Goal: Task Accomplishment & Management: Complete application form

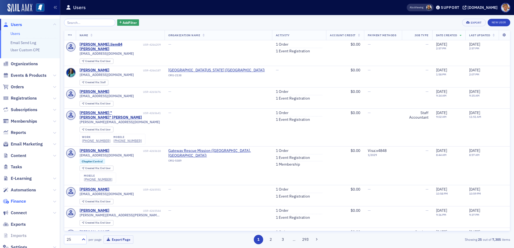
click at [23, 201] on span "Finance" at bounding box center [18, 202] width 15 height 6
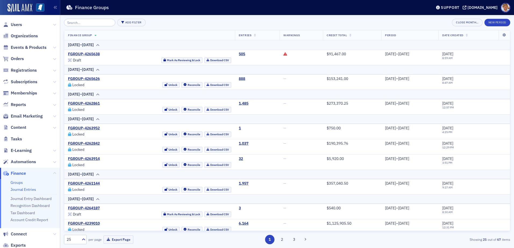
click at [21, 189] on link "Journal Entries" at bounding box center [23, 189] width 26 height 5
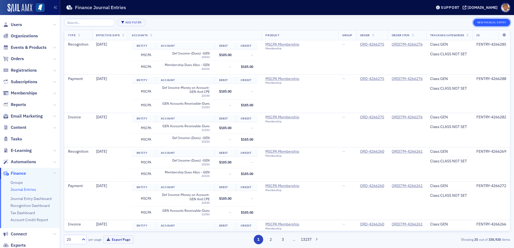
click at [485, 21] on button "New Manual Entry" at bounding box center [491, 23] width 37 height 8
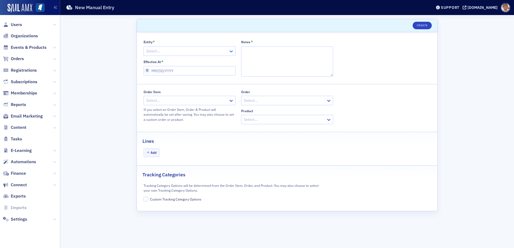
click at [233, 52] on icon at bounding box center [231, 51] width 5 height 5
click at [155, 72] on span "MSCPA" at bounding box center [153, 73] width 12 height 6
click at [182, 71] on input "Effective At *" at bounding box center [190, 70] width 92 height 9
select select "8"
select select "2025"
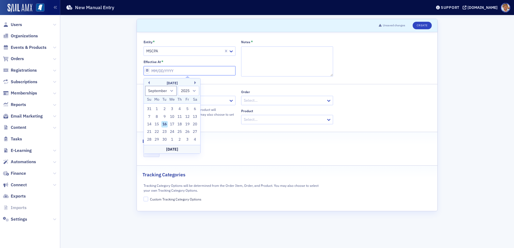
type input "0"
select select "0"
select select "2000"
type input "07"
select select "6"
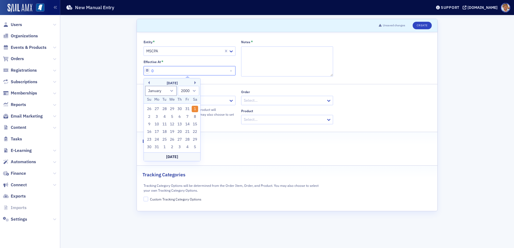
select select "2025"
type input "07/31/2"
select select "2002"
type input "[DATE]"
select select "2020"
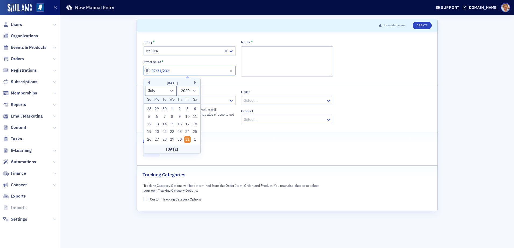
type input "[DATE]"
select select "2025"
type input "[DATE]"
click at [250, 156] on div "Add" at bounding box center [287, 153] width 287 height 9
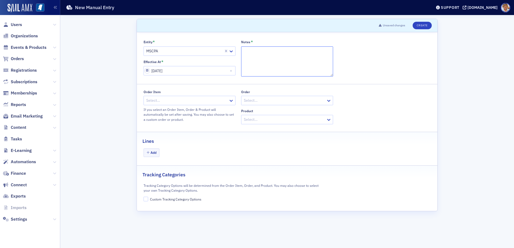
click at [269, 50] on textarea "Notes *" at bounding box center [287, 62] width 92 height 30
type textarea "Overpayment"
click at [231, 101] on icon at bounding box center [231, 101] width 3 height 2
type input "2131569"
click at [210, 111] on span "ORDITM-2131569 - MSCPA Membership" at bounding box center [181, 113] width 68 height 6
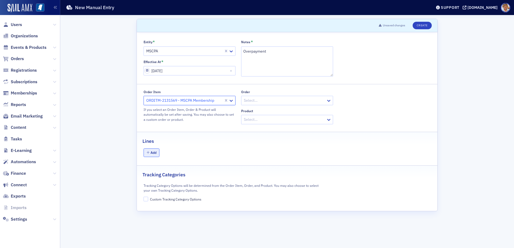
click at [151, 154] on button "Add" at bounding box center [152, 153] width 16 height 8
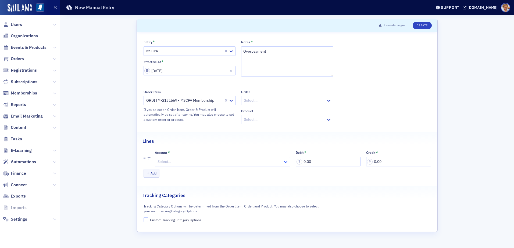
click at [285, 160] on icon at bounding box center [285, 161] width 5 height 5
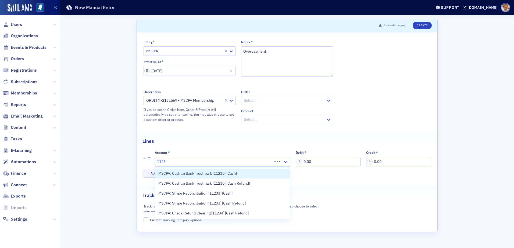
type input "11233"
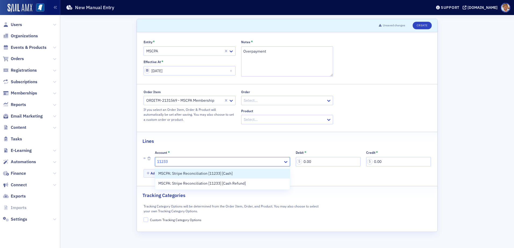
click at [209, 176] on span "MSCPA: Stripe Reconciliation [11233] [Cash]" at bounding box center [195, 174] width 74 height 6
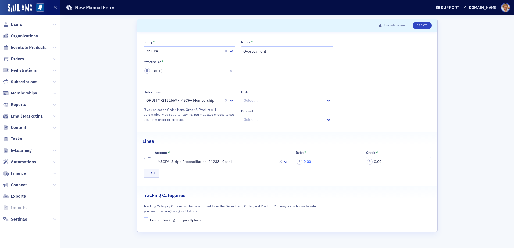
click at [331, 160] on input "0.00" at bounding box center [328, 161] width 65 height 9
click at [384, 161] on input "0.00" at bounding box center [398, 161] width 65 height 9
type input "185.00"
click at [151, 174] on button "Add" at bounding box center [152, 173] width 16 height 8
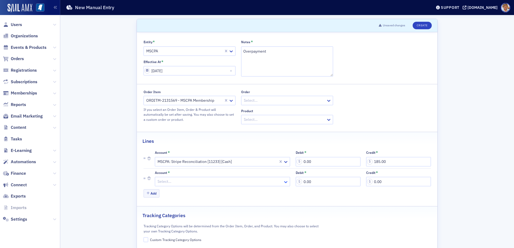
click at [283, 181] on icon at bounding box center [285, 182] width 5 height 5
click at [207, 183] on div at bounding box center [220, 182] width 126 height 7
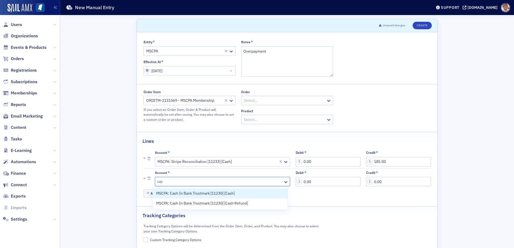
type input "cash"
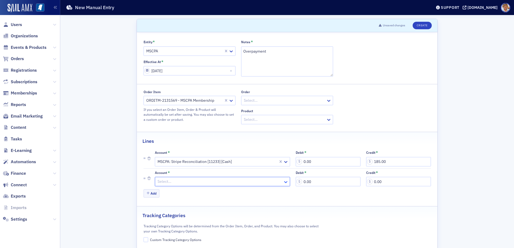
click at [283, 180] on icon at bounding box center [285, 182] width 5 height 5
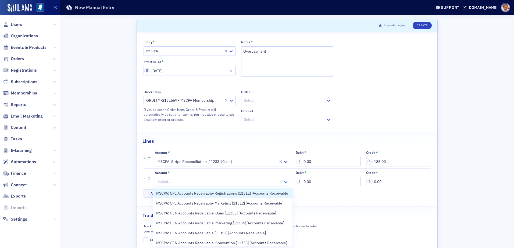
click at [283, 180] on icon at bounding box center [285, 182] width 5 height 5
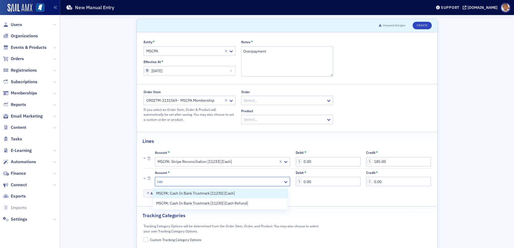
type input "cash"
click at [209, 193] on span "MSCPA: Cash In Bank Trustmark [11230] [Cash]" at bounding box center [195, 194] width 79 height 6
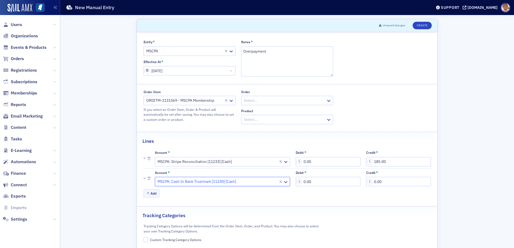
click at [209, 193] on div "Add" at bounding box center [287, 194] width 287 height 9
click at [331, 182] on input "0.00" at bounding box center [328, 181] width 65 height 9
type input "185.00"
click at [144, 241] on input "Custom Tracking Category Options" at bounding box center [146, 240] width 5 height 5
checkbox input "true"
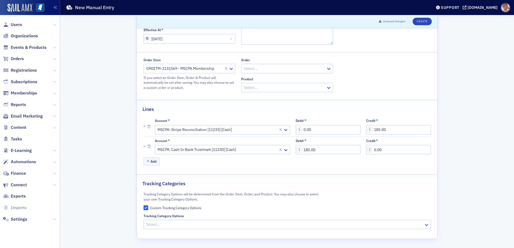
scroll to position [32, 0]
click at [177, 228] on div at bounding box center [285, 224] width 278 height 7
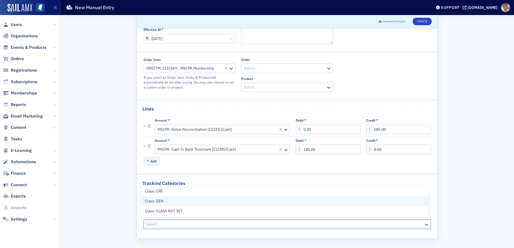
click at [152, 200] on span "Class: GEN" at bounding box center [154, 202] width 19 height 6
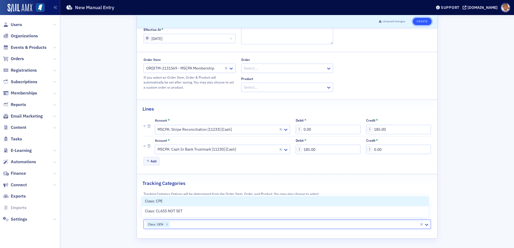
click at [422, 20] on button "Create" at bounding box center [422, 22] width 19 height 8
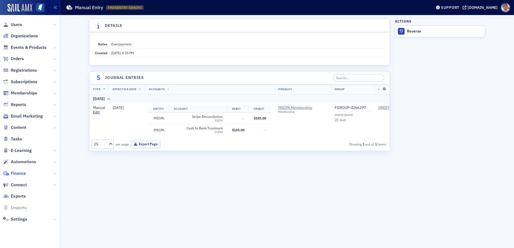
click at [19, 174] on span "Finance" at bounding box center [18, 174] width 15 height 6
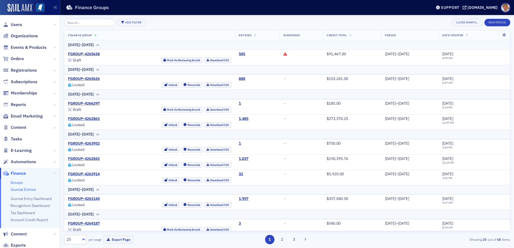
click at [20, 191] on link "Journal Entries" at bounding box center [23, 189] width 26 height 5
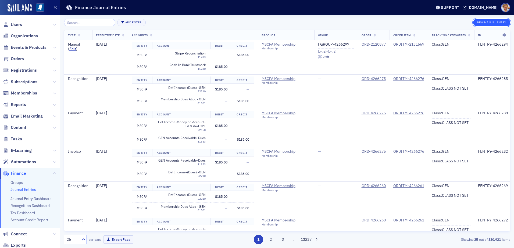
click at [494, 23] on button "New Manual Entry" at bounding box center [491, 23] width 37 height 8
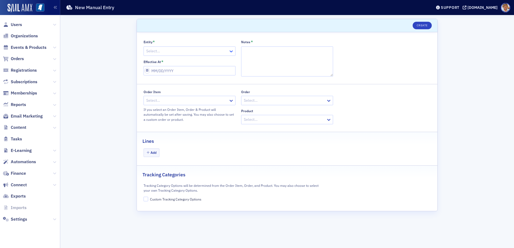
click at [232, 49] on icon at bounding box center [231, 51] width 5 height 5
click at [164, 71] on div "MSCPA" at bounding box center [189, 73] width 85 height 6
click at [279, 54] on textarea "Notes *" at bounding box center [287, 62] width 92 height 30
type textarea "Overpayment"
click at [177, 71] on input "Effective At *" at bounding box center [190, 70] width 92 height 9
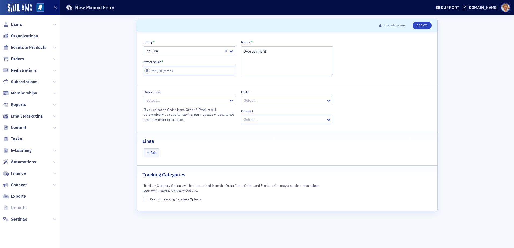
select select "8"
select select "2025"
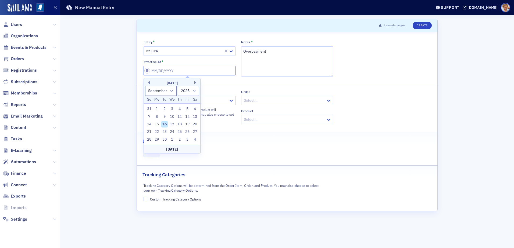
type input "0"
select select "0"
select select "2000"
type input "07"
select select "6"
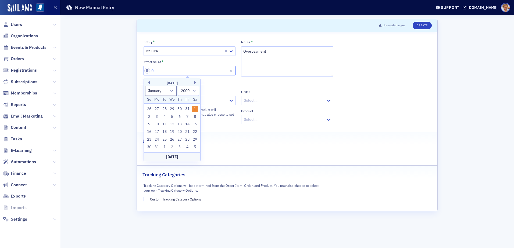
select select "2025"
type input "073"
select select "0"
select select "1973"
type input "07"
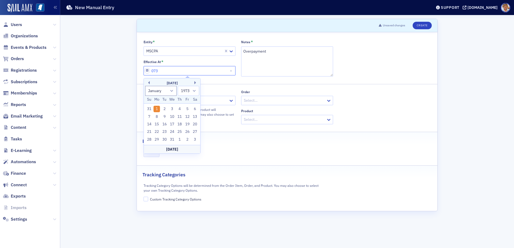
select select "6"
select select "2025"
type input "07/31/2"
select select "2002"
type input "[DATE]"
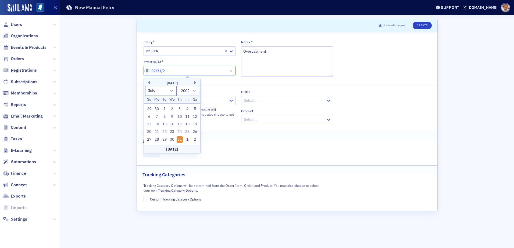
select select "2020"
type input "[DATE]"
select select "2025"
type input "[DATE]"
click at [219, 173] on div "Tracking Categories" at bounding box center [287, 172] width 289 height 13
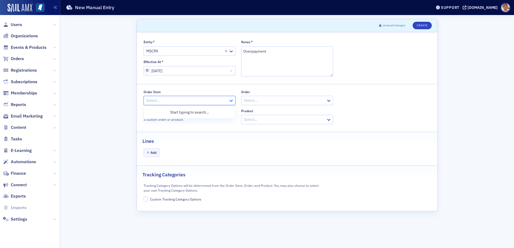
click at [231, 100] on icon at bounding box center [231, 100] width 5 height 5
click at [231, 102] on icon at bounding box center [231, 100] width 5 height 5
click at [200, 99] on div at bounding box center [187, 100] width 82 height 7
type input "4199034"
click at [193, 113] on span "ORDITM-4199034 - MSCPA Membership" at bounding box center [181, 113] width 68 height 6
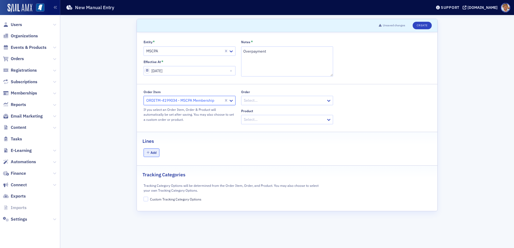
click at [155, 152] on button "Add" at bounding box center [152, 153] width 16 height 8
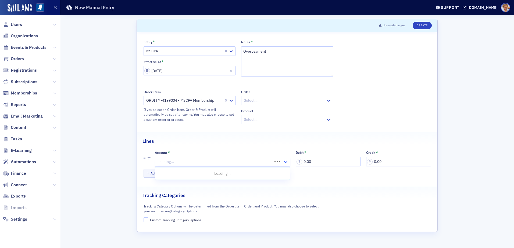
click at [286, 162] on icon at bounding box center [285, 161] width 5 height 5
click at [185, 158] on div "Select…" at bounding box center [219, 162] width 128 height 8
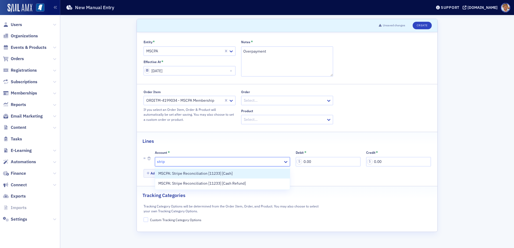
type input "stripe"
click at [210, 175] on span "MSCPA: Stripe Reconciliation [11233] [Cash]" at bounding box center [195, 174] width 74 height 6
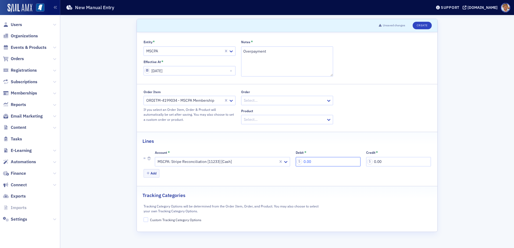
click at [329, 161] on input "0.00" at bounding box center [328, 161] width 65 height 9
click at [392, 159] on input "0.00" at bounding box center [398, 161] width 65 height 9
type input "185.00"
click at [151, 173] on button "Add" at bounding box center [152, 173] width 16 height 8
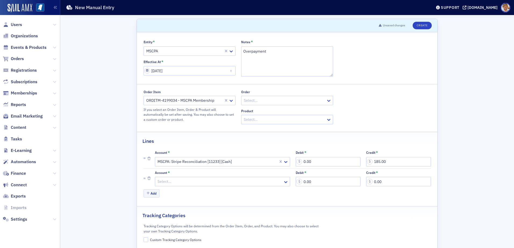
click at [159, 184] on div at bounding box center [220, 182] width 126 height 7
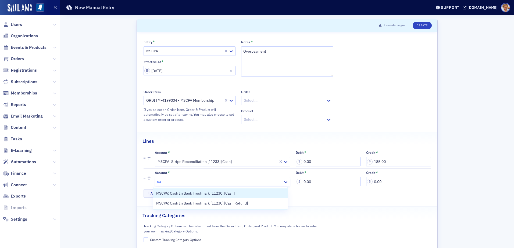
type input "cas"
click at [217, 193] on span "MSCPA: Cash In Bank Trustmark [11230] [Cash]" at bounding box center [195, 194] width 79 height 6
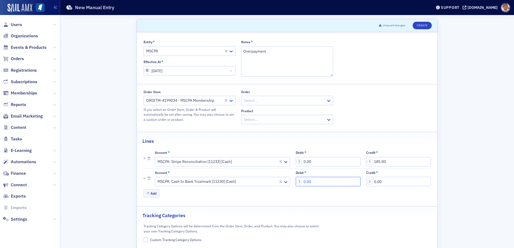
click at [323, 180] on input "0.00" at bounding box center [328, 181] width 65 height 9
type input "185.00"
click at [144, 240] on input "Custom Tracking Category Options" at bounding box center [146, 240] width 5 height 5
checkbox input "true"
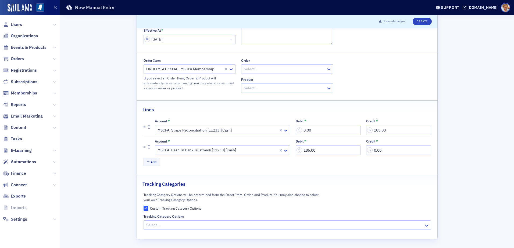
scroll to position [32, 0]
click at [148, 225] on div at bounding box center [285, 224] width 278 height 7
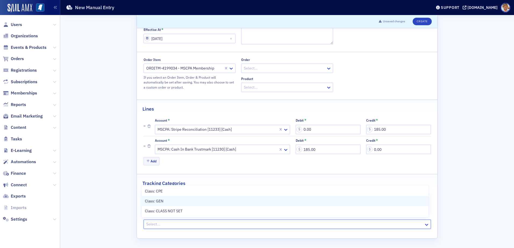
click at [147, 198] on div "Class: GEN" at bounding box center [285, 202] width 287 height 10
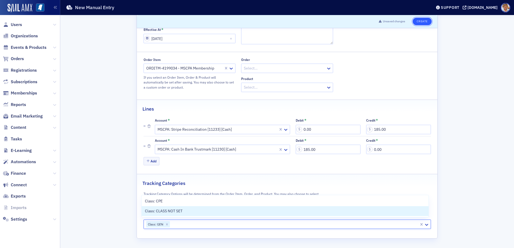
click at [421, 22] on button "Create" at bounding box center [422, 22] width 19 height 8
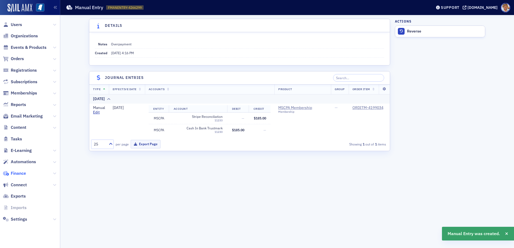
click at [25, 174] on span "Finance" at bounding box center [18, 174] width 15 height 6
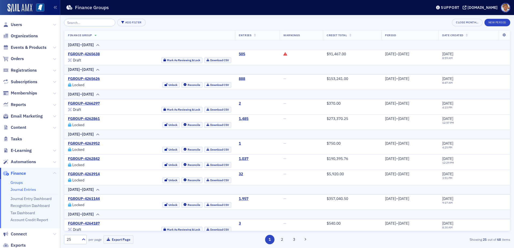
click at [22, 189] on link "Journal Entries" at bounding box center [23, 189] width 26 height 5
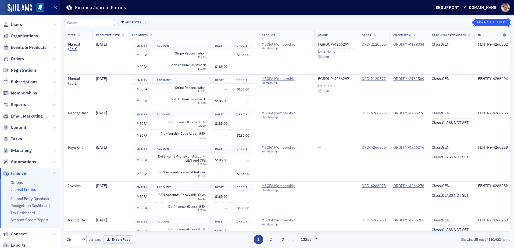
click at [485, 23] on button "New Manual Entry" at bounding box center [491, 23] width 37 height 8
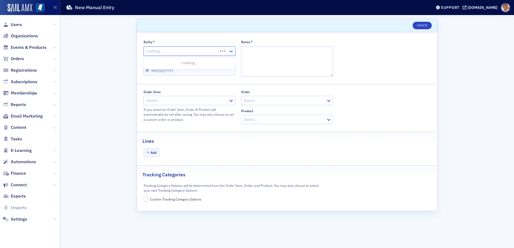
click at [231, 51] on icon at bounding box center [231, 51] width 5 height 5
click at [158, 73] on span "MSCPA" at bounding box center [153, 73] width 12 height 6
click at [251, 51] on textarea "Notes *" at bounding box center [287, 62] width 92 height 30
type textarea "Overpayment"
select select "8"
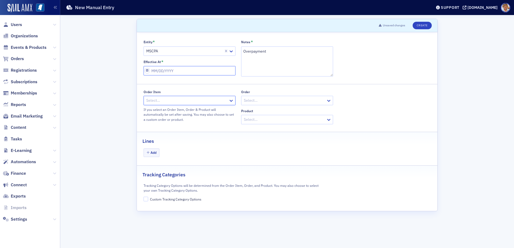
select select "2025"
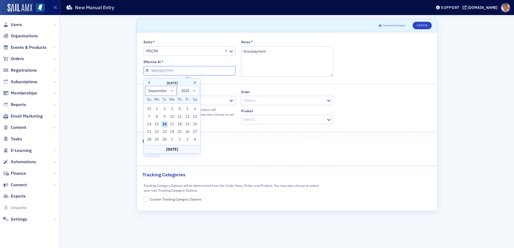
click at [176, 70] on input "Effective At *" at bounding box center [190, 70] width 92 height 9
click at [272, 154] on div "Add" at bounding box center [287, 153] width 287 height 9
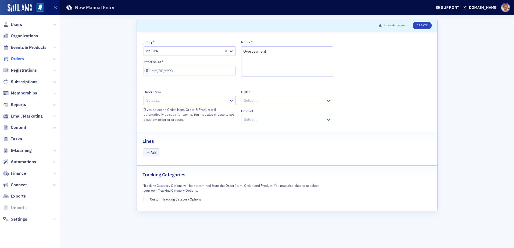
click at [16, 59] on span "Orders" at bounding box center [17, 59] width 13 height 6
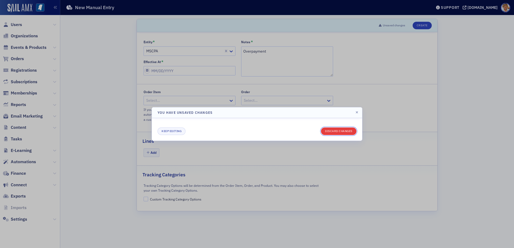
click at [342, 134] on button "Discard changes" at bounding box center [338, 132] width 35 height 8
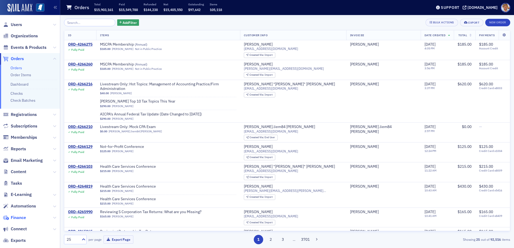
click at [19, 217] on span "Finance" at bounding box center [18, 218] width 15 height 6
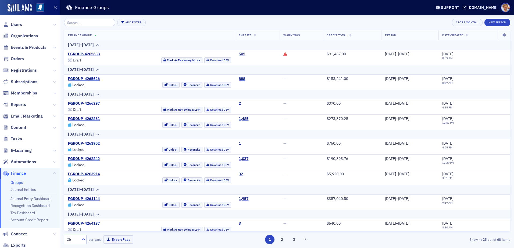
click at [17, 183] on link "Groups" at bounding box center [16, 182] width 12 height 5
click at [169, 111] on button "Mark As Reviewing & Lock" at bounding box center [181, 110] width 41 height 6
click at [212, 109] on link "Download CSV" at bounding box center [217, 110] width 27 height 6
click at [411, 49] on th "[DATE]–[DATE]" at bounding box center [287, 45] width 446 height 10
